Goal: Task Accomplishment & Management: Use online tool/utility

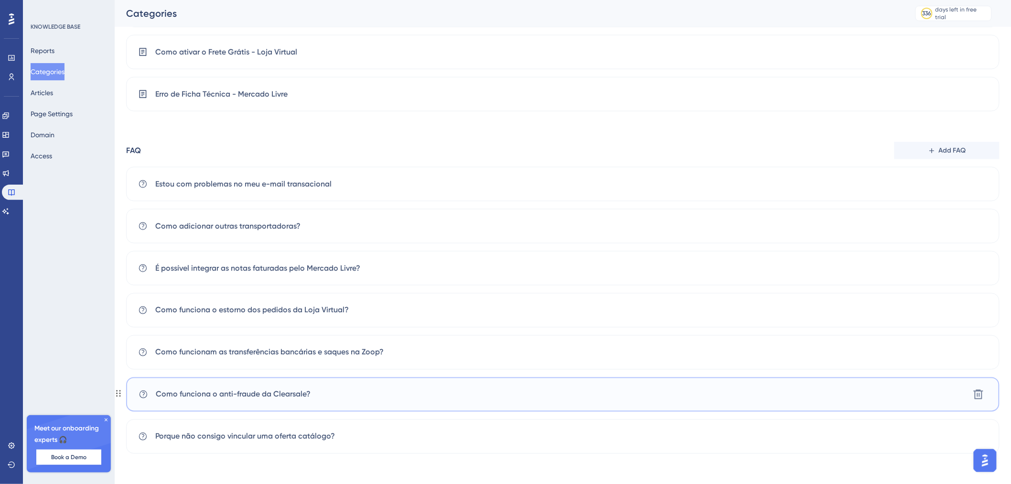
click at [422, 395] on div "Como funciona o anti-fraude da Clearsale? [GEOGRAPHIC_DATA]" at bounding box center [563, 394] width 874 height 34
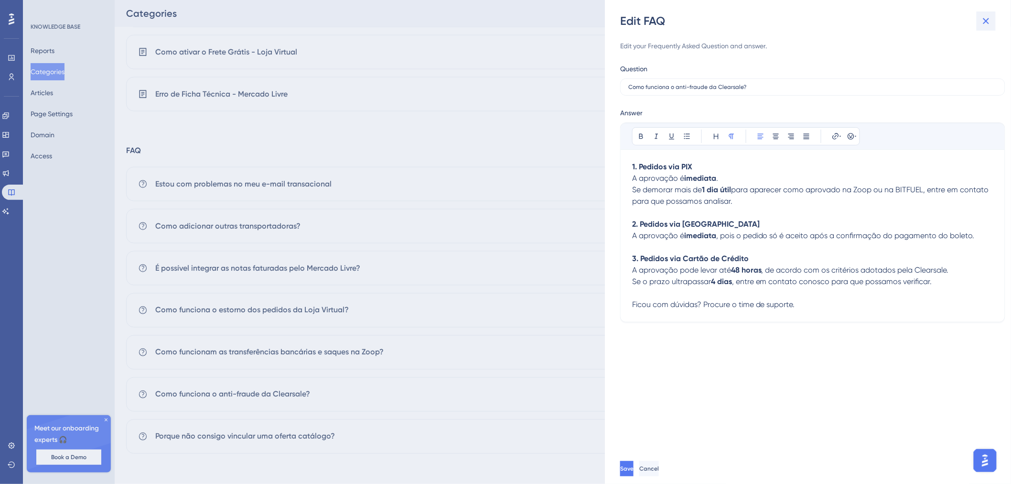
click at [993, 20] on button at bounding box center [986, 20] width 19 height 19
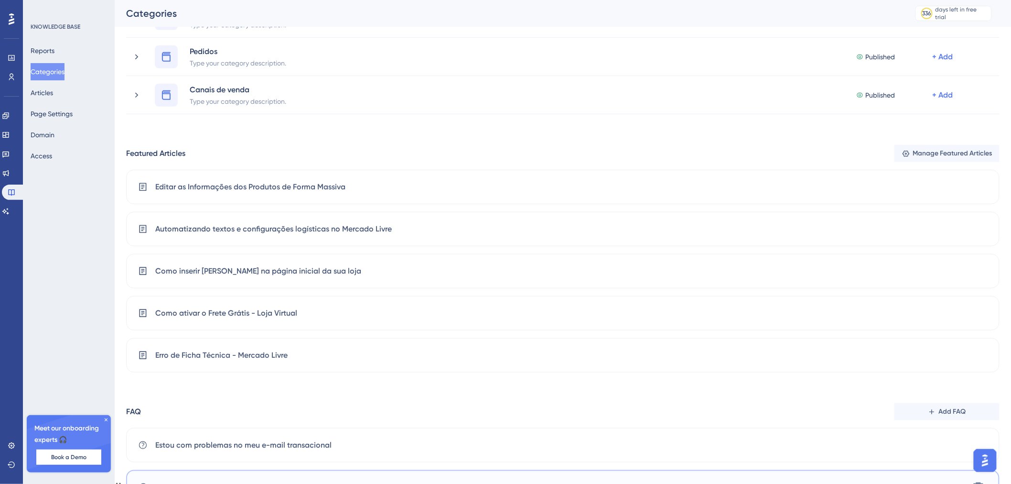
scroll to position [195, 0]
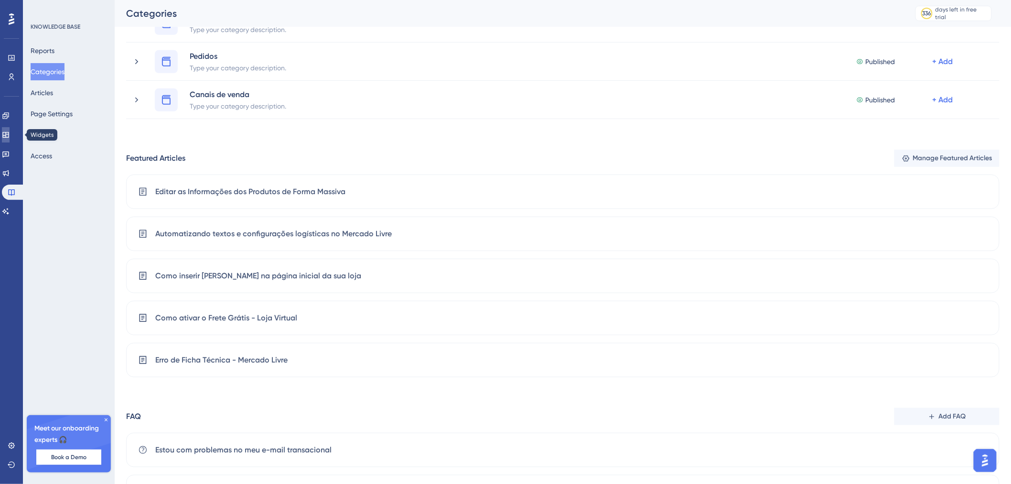
click at [9, 135] on icon at bounding box center [5, 135] width 6 height 6
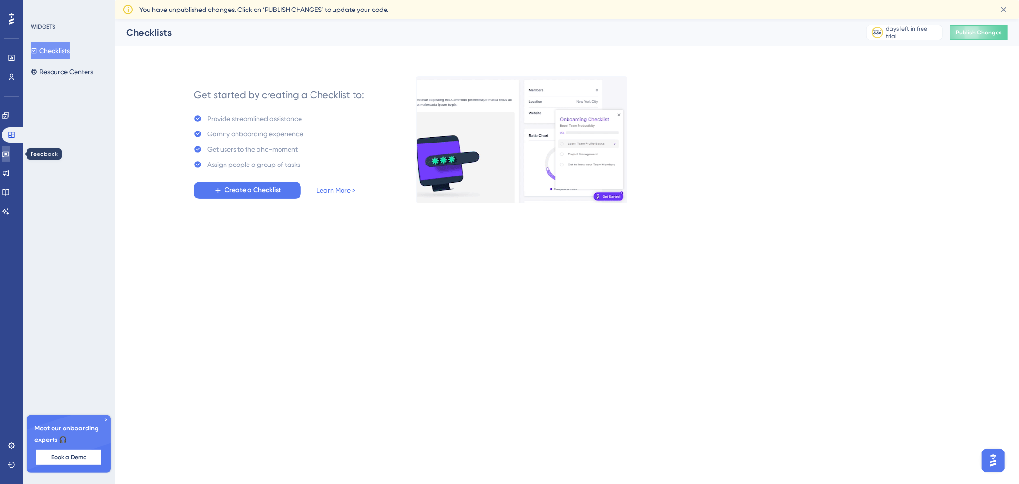
click at [10, 156] on link at bounding box center [6, 153] width 8 height 15
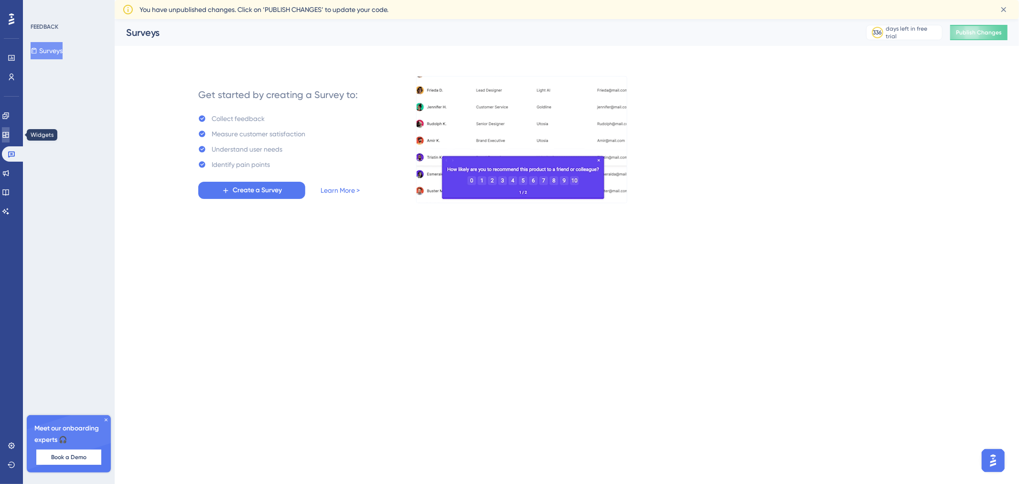
click at [9, 132] on icon at bounding box center [5, 135] width 6 height 6
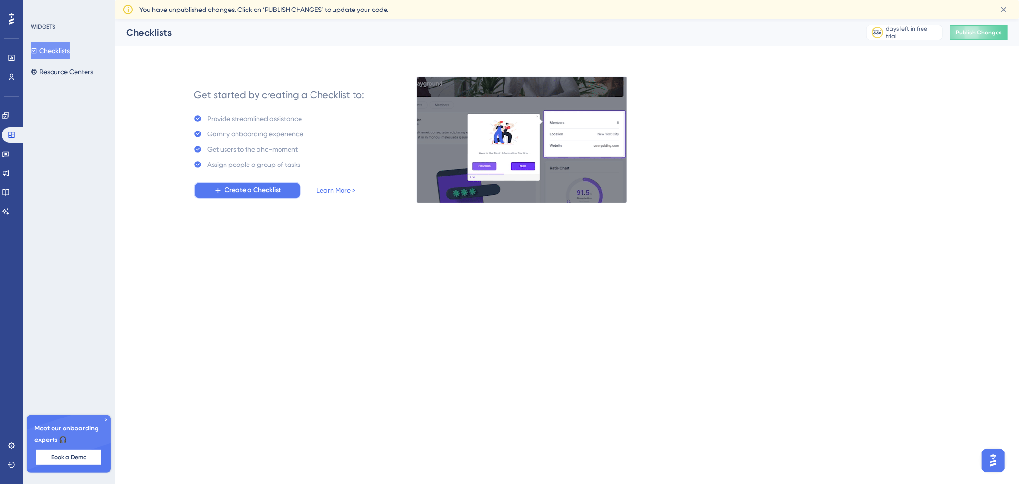
click at [228, 190] on span "Create a Checklist" at bounding box center [253, 189] width 56 height 11
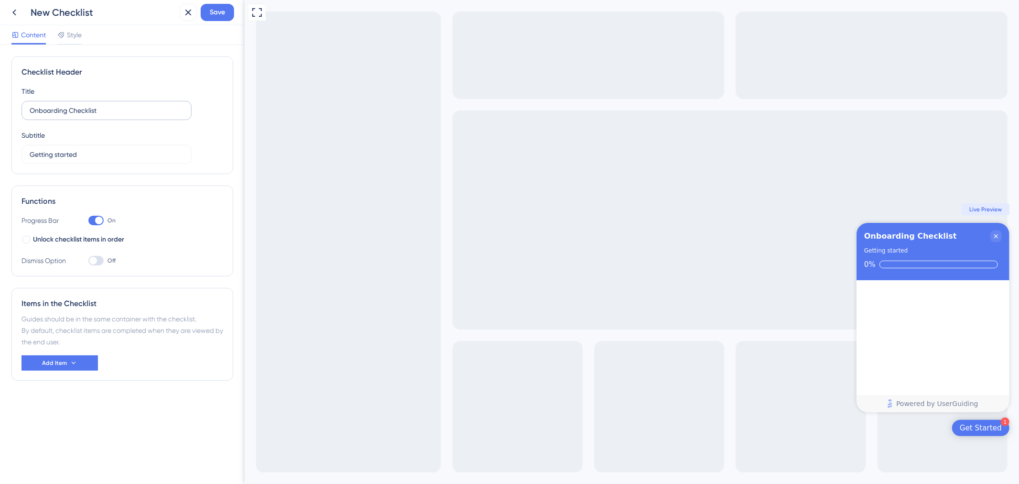
click at [142, 117] on label "Onboarding Checklist" at bounding box center [107, 110] width 170 height 19
click at [142, 116] on input "Onboarding Checklist" at bounding box center [107, 110] width 154 height 11
click at [142, 117] on label "Onboarding Checklist" at bounding box center [107, 110] width 170 height 19
click at [142, 116] on input "Onboarding Checklist" at bounding box center [107, 110] width 154 height 11
click at [142, 117] on label "Onboarding Checklist" at bounding box center [107, 110] width 170 height 19
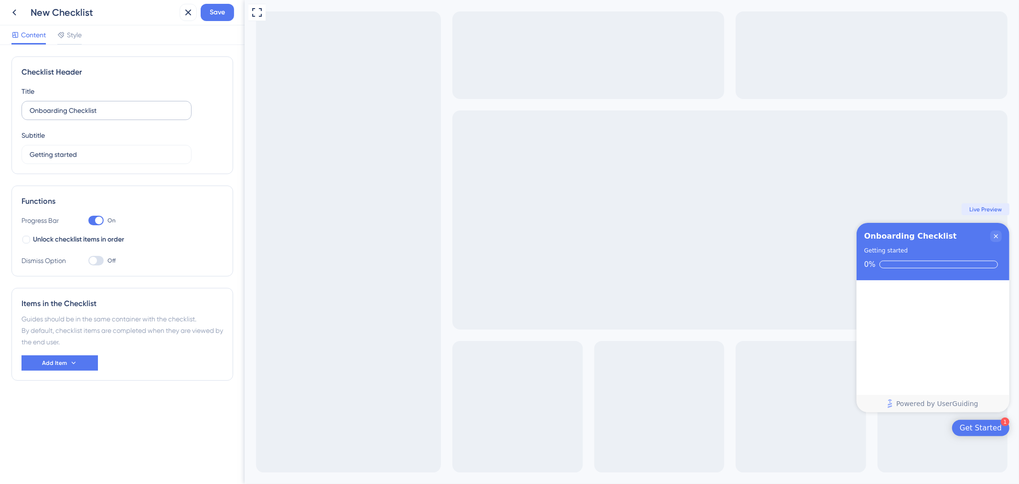
click at [142, 116] on input "Onboarding Checklist" at bounding box center [107, 110] width 154 height 11
click at [142, 117] on label "Onboarding Checklist" at bounding box center [107, 110] width 170 height 19
click at [142, 116] on input "Onboarding Checklist" at bounding box center [107, 110] width 154 height 11
click at [142, 117] on label "Onboarding Checklist" at bounding box center [107, 110] width 170 height 19
click at [142, 116] on input "Onboarding Checklist" at bounding box center [107, 110] width 154 height 11
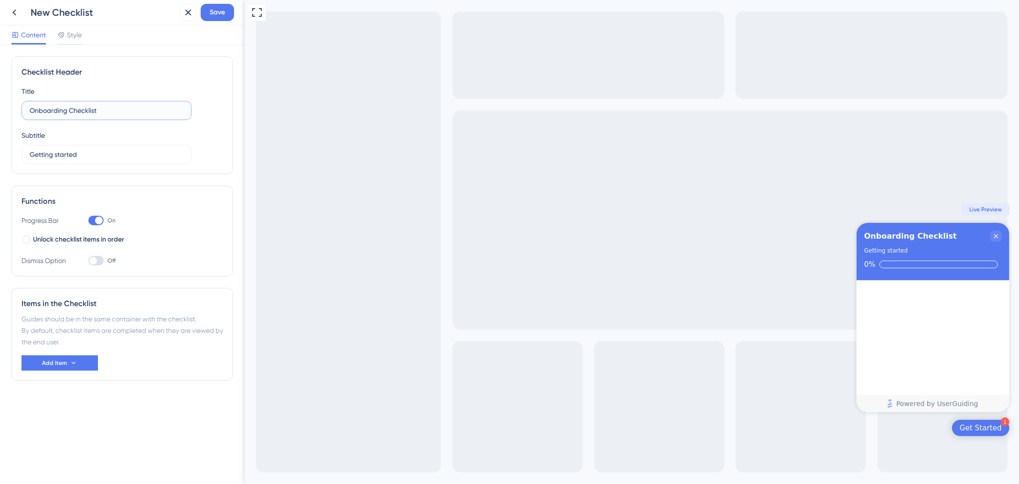
click at [136, 108] on input "Onboarding Checklist" at bounding box center [107, 110] width 154 height 11
type input "T"
type input "Veja como editar ofertas no modo massivo"
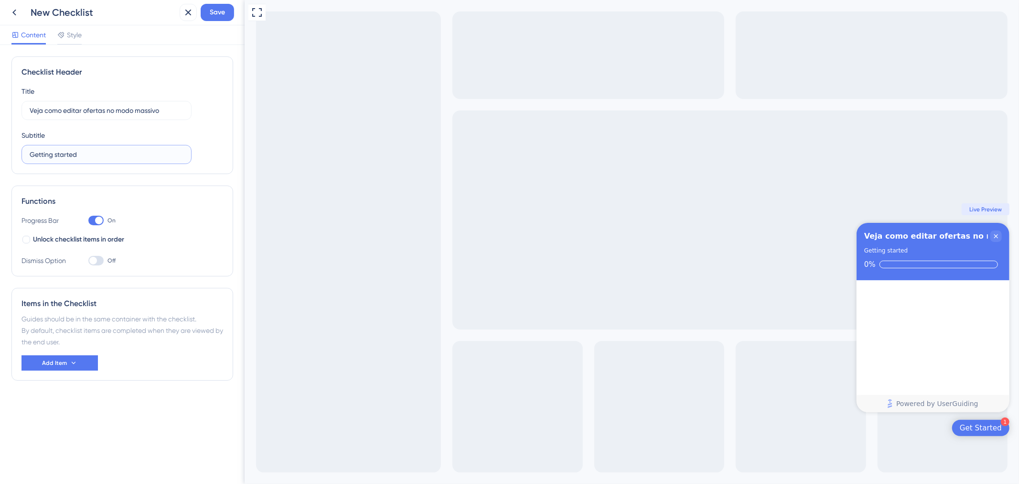
click at [131, 151] on input "Getting started" at bounding box center [107, 154] width 154 height 11
type input "Siga o tutorial completo"
click at [65, 241] on span "Unlock checklist items in order" at bounding box center [78, 239] width 91 height 11
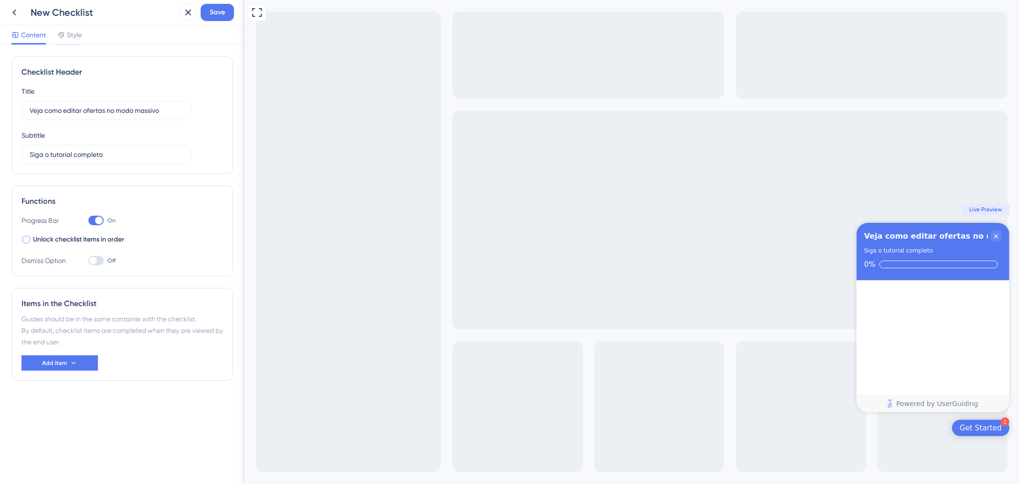
checkbox input "true"
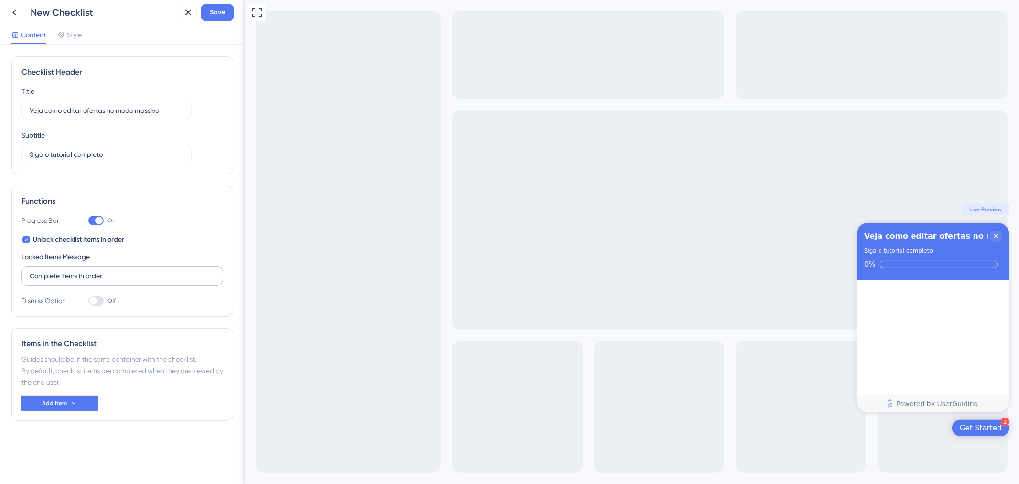
click at [83, 269] on label "Complete items in order" at bounding box center [123, 275] width 202 height 19
click at [83, 271] on input "Complete items in order" at bounding box center [122, 276] width 185 height 11
click at [83, 269] on label "Complete items in order" at bounding box center [123, 275] width 202 height 19
click at [83, 271] on input "Complete items in order" at bounding box center [122, 276] width 185 height 11
click at [83, 269] on label "Complete items in order" at bounding box center [123, 275] width 202 height 19
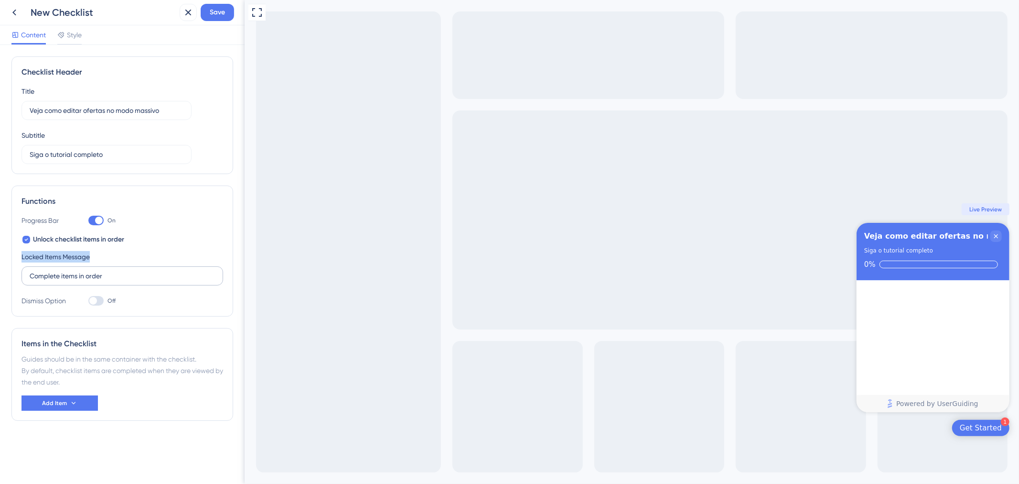
click at [83, 271] on input "Complete items in order" at bounding box center [122, 276] width 185 height 11
click at [91, 282] on label "Complete items in order" at bounding box center [123, 275] width 202 height 19
click at [91, 281] on input "Complete items in order" at bounding box center [122, 276] width 185 height 11
click at [91, 282] on label "Complete items in order" at bounding box center [123, 275] width 202 height 19
click at [91, 281] on input "Complete items in order" at bounding box center [122, 276] width 185 height 11
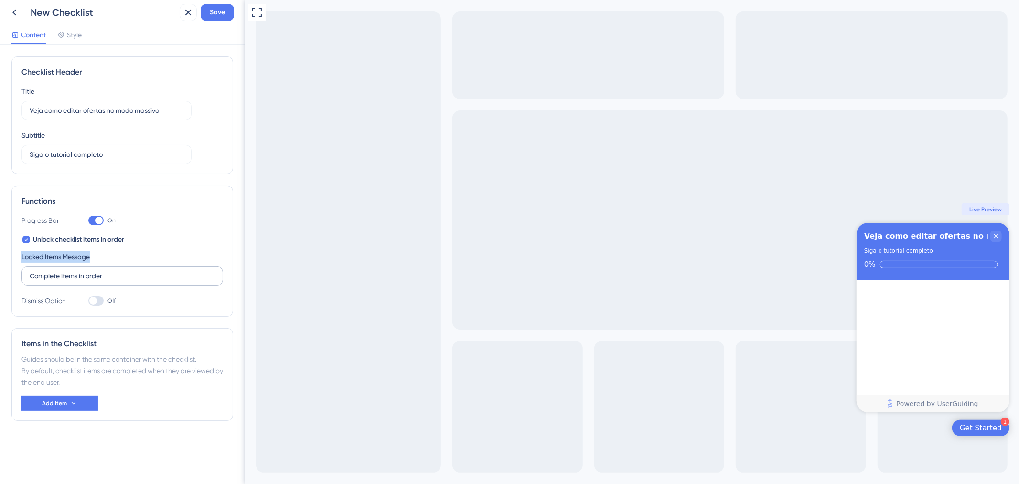
click at [91, 282] on label "Complete items in order" at bounding box center [123, 275] width 202 height 19
click at [91, 281] on input "Complete items in order" at bounding box center [122, 276] width 185 height 11
click at [122, 278] on input "Complete items in order" at bounding box center [122, 276] width 185 height 11
drag, startPoint x: 127, startPoint y: 281, endPoint x: 11, endPoint y: 274, distance: 115.8
click at [11, 274] on div "Functions Progress Bar On Unlock checklist items in order Locked Items Message …" at bounding box center [122, 250] width 222 height 131
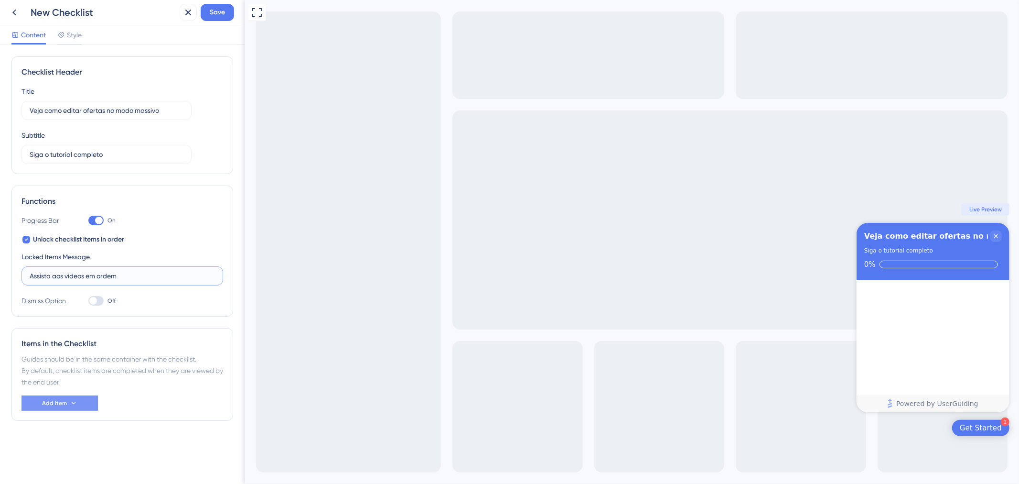
type input "Assista aos vídeos em ordem"
click at [80, 397] on button "Add Item" at bounding box center [60, 402] width 76 height 15
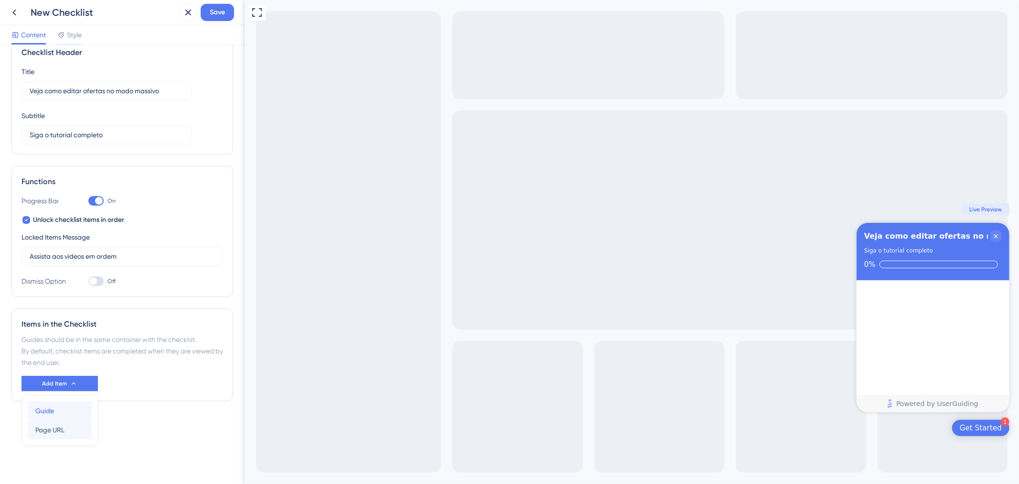
drag, startPoint x: 67, startPoint y: 411, endPoint x: 65, endPoint y: 426, distance: 15.0
click at [65, 426] on div "Guide Guide Page URL Page URL" at bounding box center [60, 420] width 64 height 38
click at [65, 426] on span "Page URL" at bounding box center [49, 429] width 29 height 11
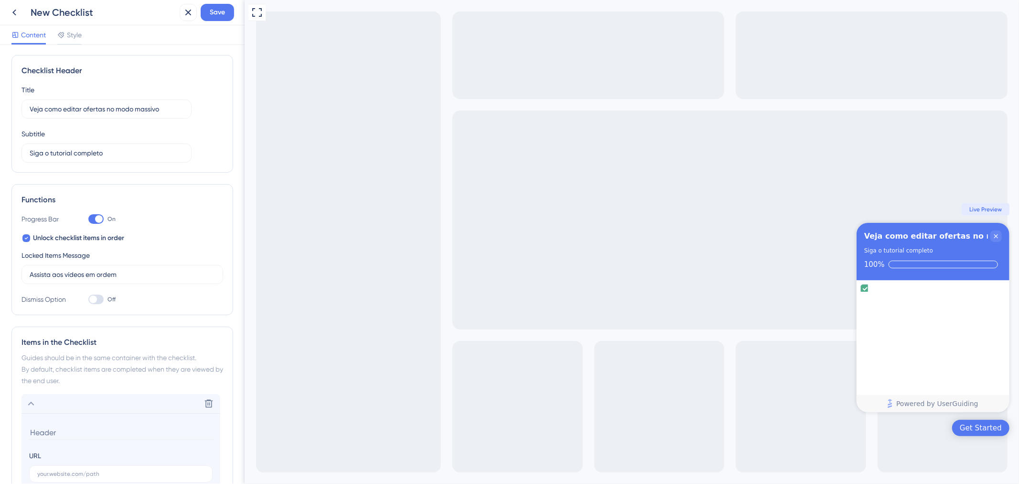
scroll to position [0, 0]
click at [101, 241] on span "Unlock checklist items in order" at bounding box center [78, 239] width 91 height 11
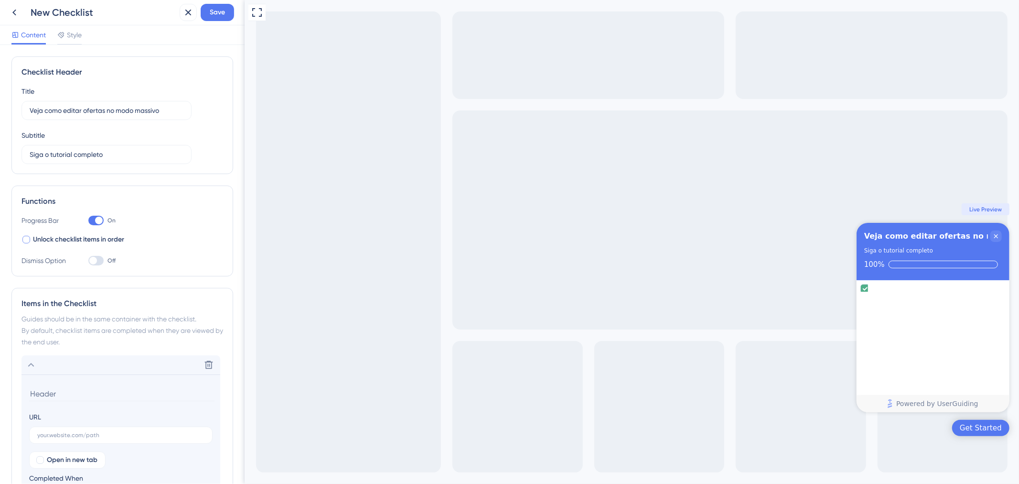
click at [101, 241] on span "Unlock checklist items in order" at bounding box center [78, 239] width 91 height 11
checkbox input "true"
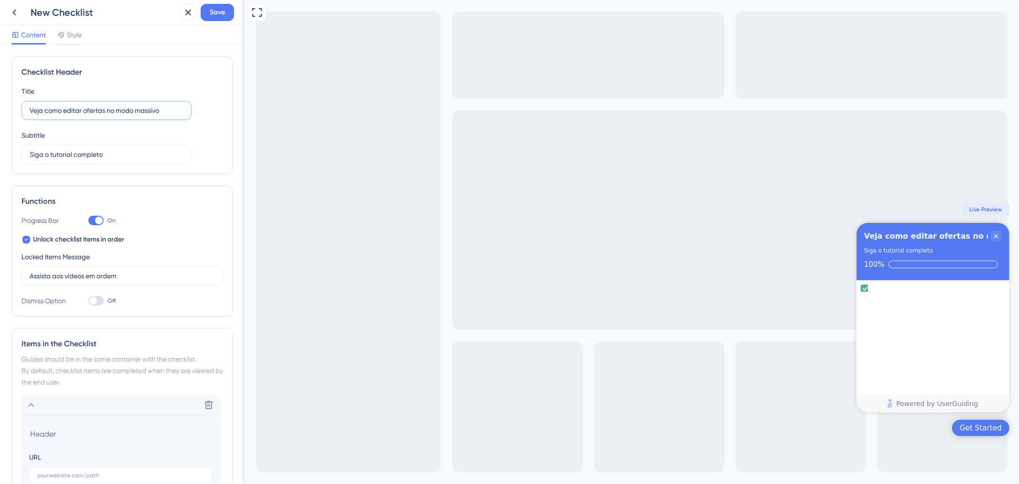
click at [133, 112] on input "Veja como editar ofertas no modo massivo" at bounding box center [107, 110] width 154 height 11
drag, startPoint x: 67, startPoint y: 110, endPoint x: 20, endPoint y: 110, distance: 47.8
click at [20, 110] on div "Checklist Header Title Veja como editar ofertas no modo massivo Subtitle Siga o…" at bounding box center [122, 115] width 222 height 118
click at [81, 116] on label "Veja como editar ofertas no modo massivo" at bounding box center [107, 110] width 170 height 19
click at [81, 116] on input "Veja como editar ofertas no modo massivo" at bounding box center [107, 110] width 154 height 11
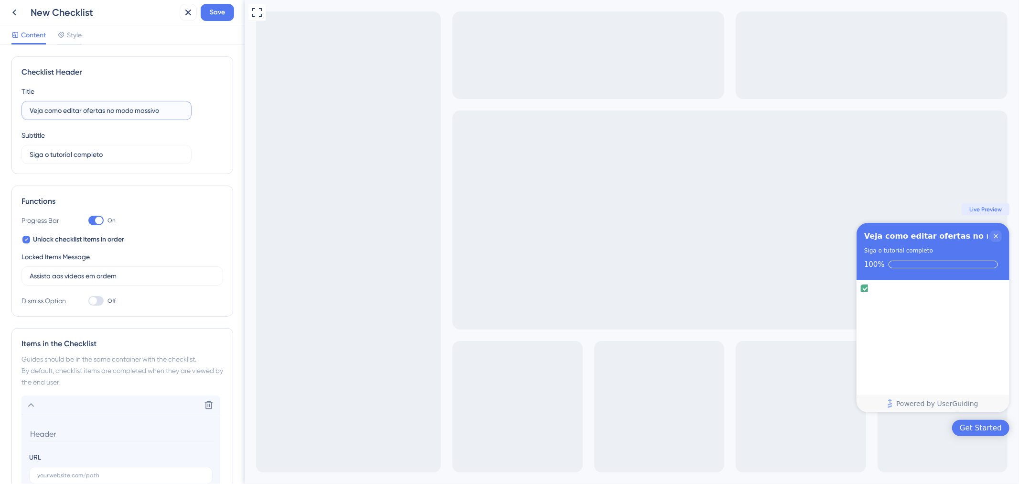
drag, startPoint x: 82, startPoint y: 111, endPoint x: 17, endPoint y: 109, distance: 65.0
click at [17, 109] on div "Checklist Header Title Veja como editar ofertas no modo massivo Subtitle Siga o…" at bounding box center [122, 115] width 222 height 118
click at [78, 108] on input "Editar ofertas no modo massivo" at bounding box center [107, 110] width 154 height 11
type input "Editar ofertas de modo massivo"
click at [130, 158] on input "Siga o tutorial completo" at bounding box center [107, 154] width 154 height 11
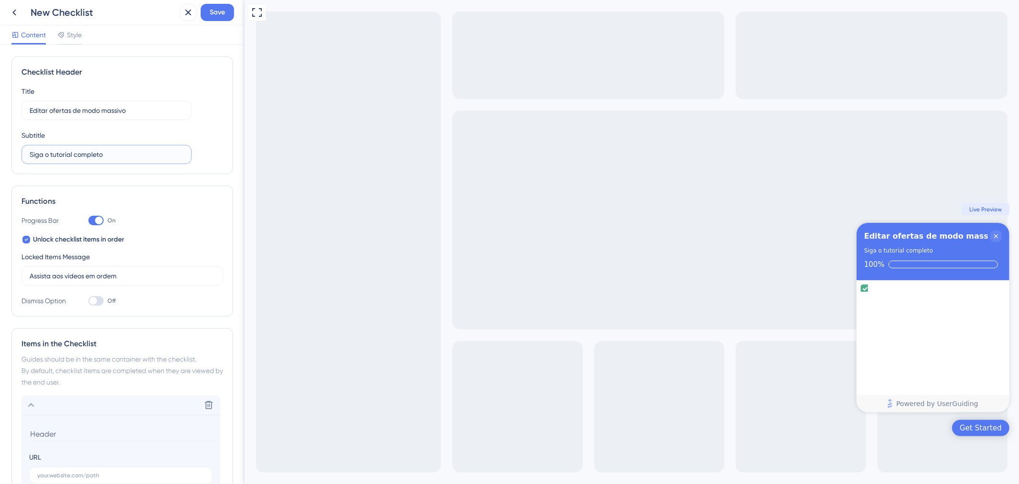
click at [130, 158] on input "Siga o tutorial completo" at bounding box center [107, 154] width 154 height 11
click at [94, 223] on div at bounding box center [95, 221] width 15 height 10
click at [88, 221] on input "On" at bounding box center [88, 220] width 0 height 0
checkbox input "false"
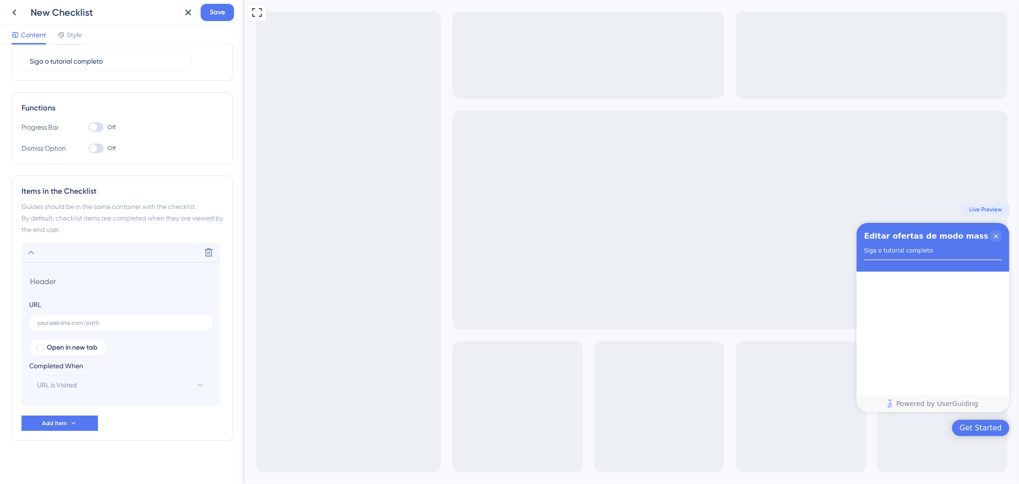
scroll to position [99, 0]
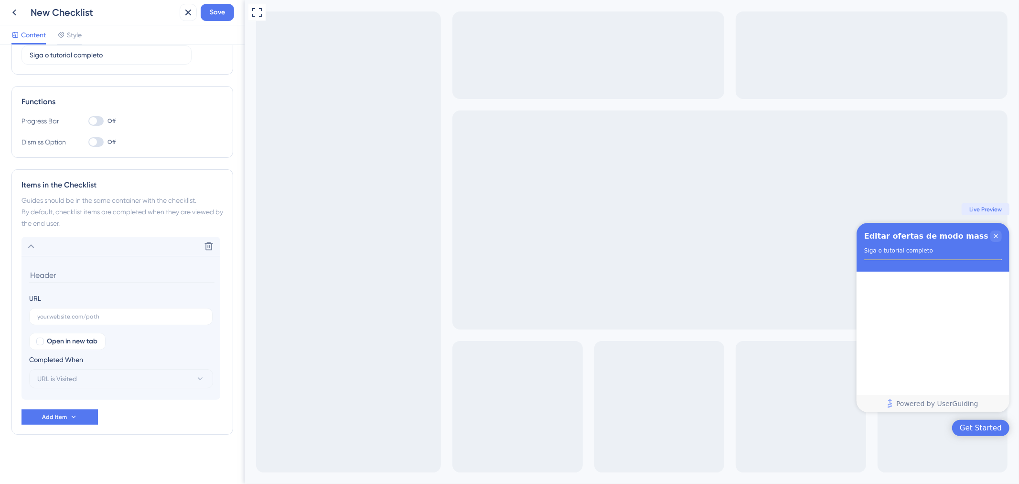
click at [144, 279] on input at bounding box center [121, 275] width 185 height 15
type input "Parte 1"
click at [81, 342] on span "Open in new tab" at bounding box center [72, 340] width 51 height 11
checkbox input "true"
click at [65, 413] on span "Add Item" at bounding box center [54, 417] width 25 height 8
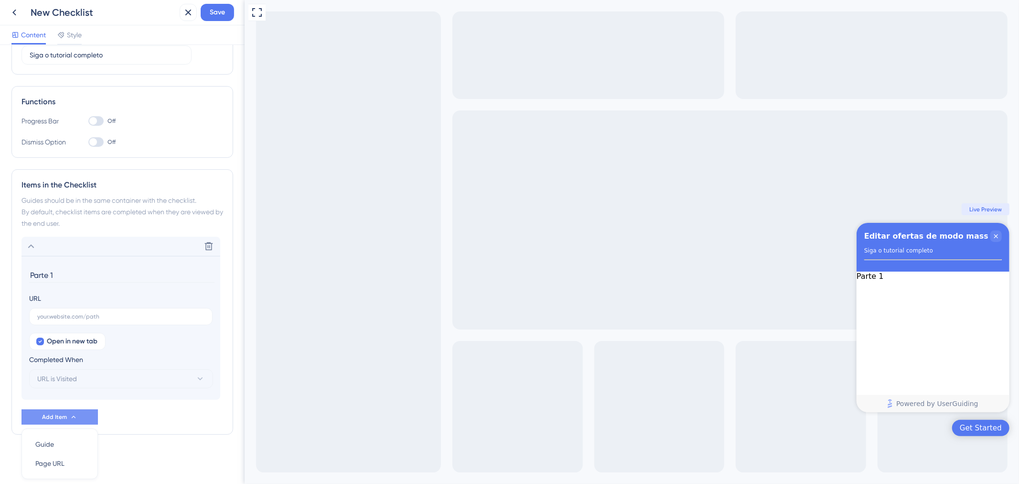
scroll to position [133, 0]
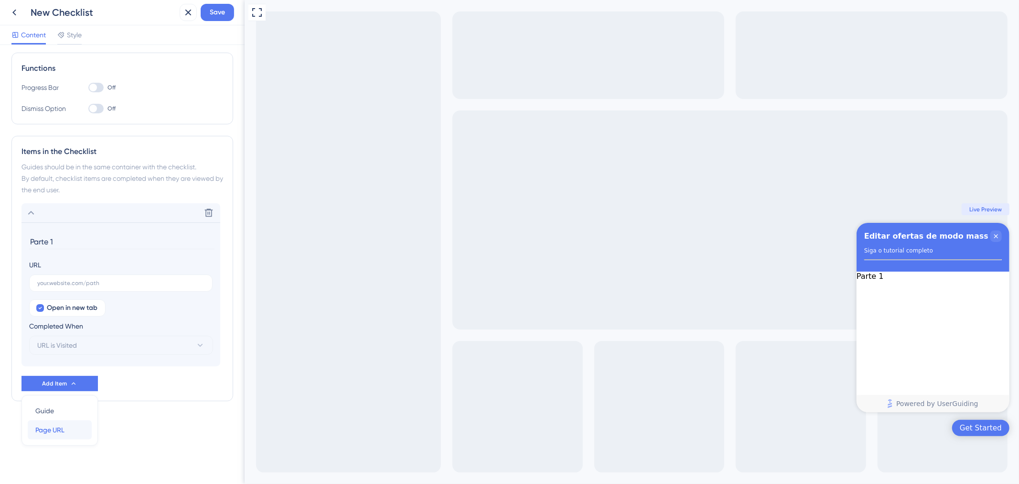
click at [67, 427] on div "Page URL Page URL" at bounding box center [59, 429] width 49 height 19
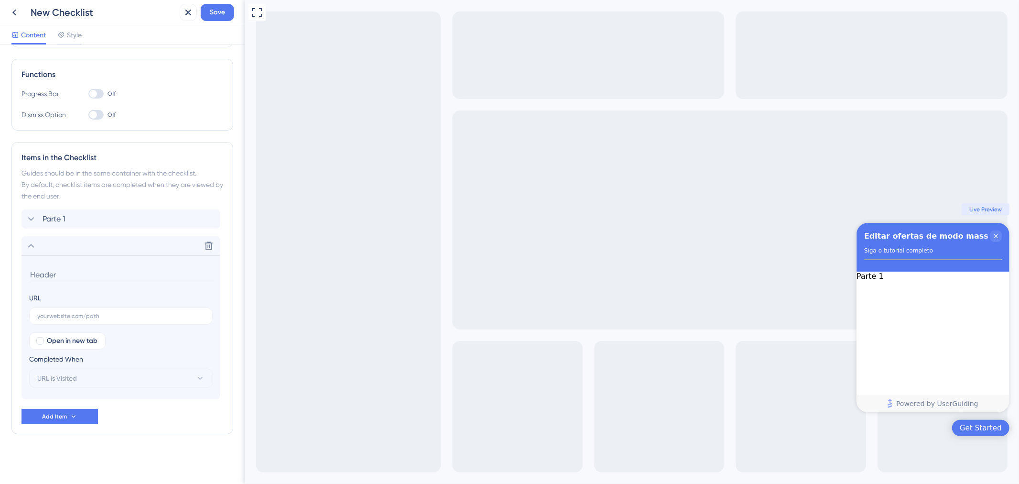
scroll to position [127, 0]
type input "Parte 2"
click at [63, 316] on input "text" at bounding box center [120, 316] width 167 height 7
click at [57, 338] on span "Open in new tab" at bounding box center [72, 340] width 51 height 11
checkbox input "true"
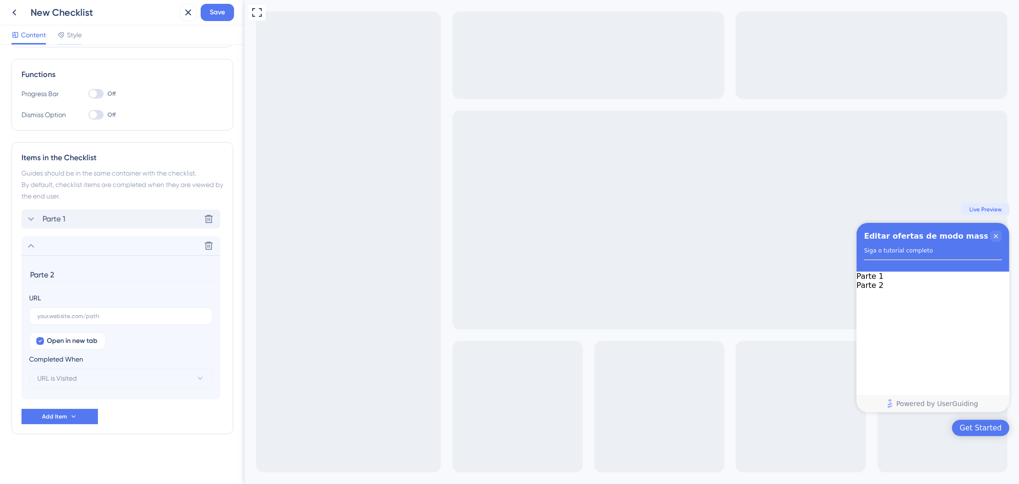
click at [88, 226] on div "Parte 1 Delete" at bounding box center [121, 218] width 199 height 19
